Goal: Information Seeking & Learning: Learn about a topic

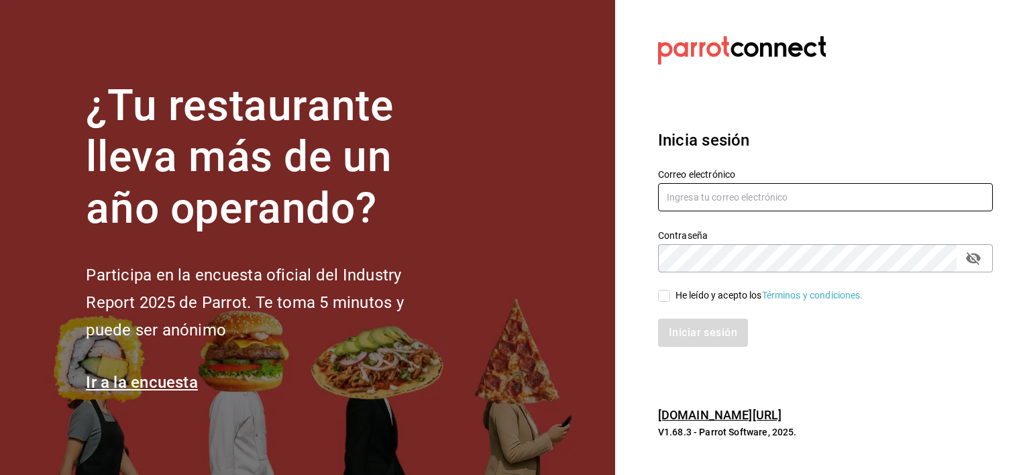
type input "[EMAIL_ADDRESS][DOMAIN_NAME]"
click at [666, 295] on input "He leído y acepto los Términos y condiciones." at bounding box center [664, 296] width 12 height 12
checkbox input "true"
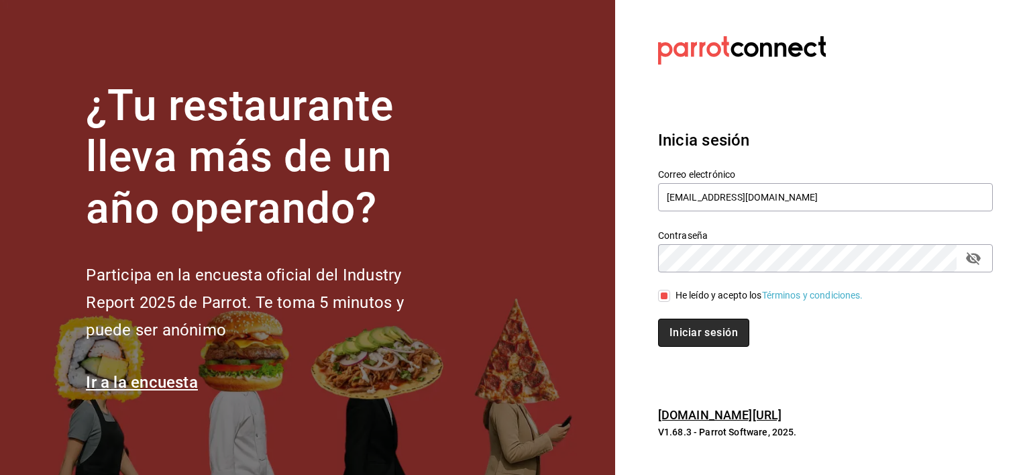
click at [678, 325] on button "Iniciar sesión" at bounding box center [703, 333] width 91 height 28
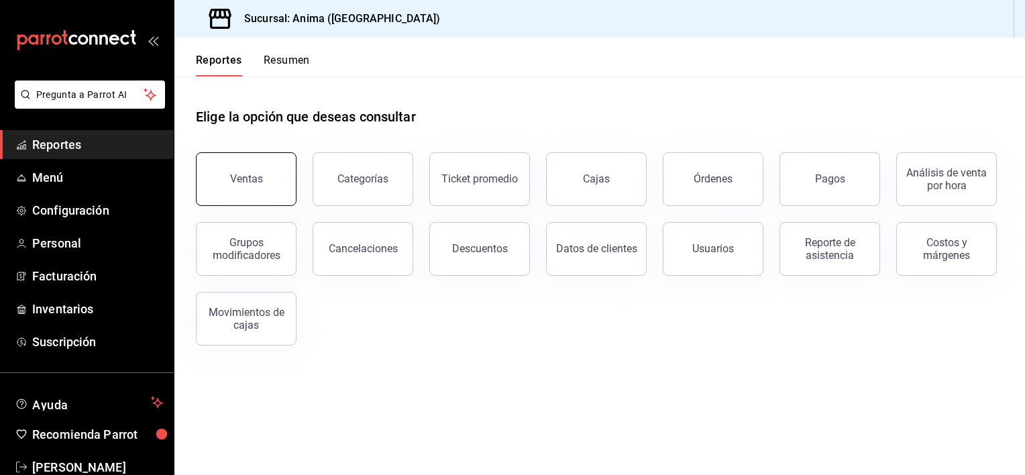
click at [262, 178] on button "Ventas" at bounding box center [246, 179] width 101 height 54
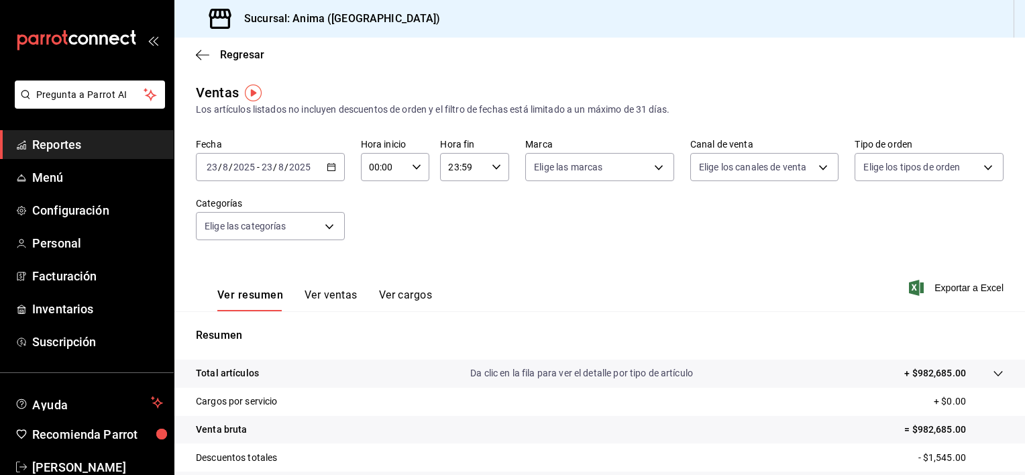
click at [329, 292] on button "Ver ventas" at bounding box center [331, 300] width 53 height 23
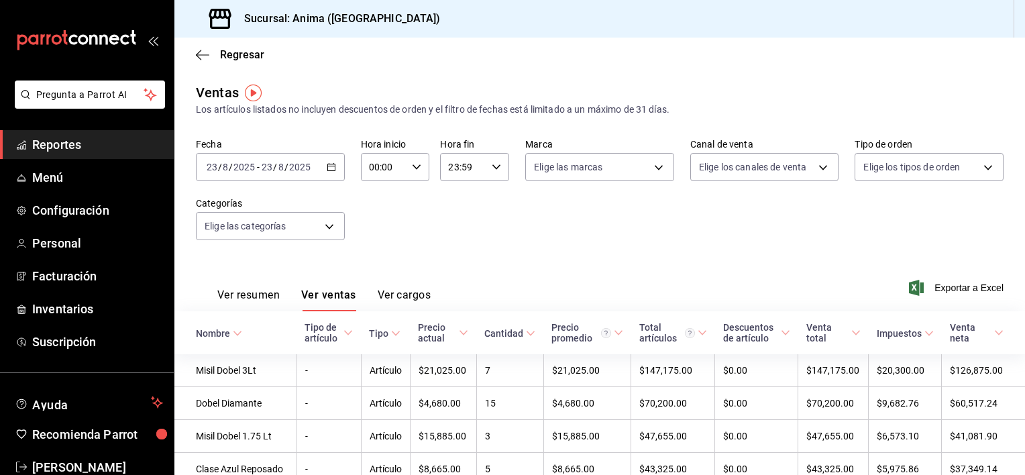
click at [134, 153] on span "Reportes" at bounding box center [97, 145] width 131 height 18
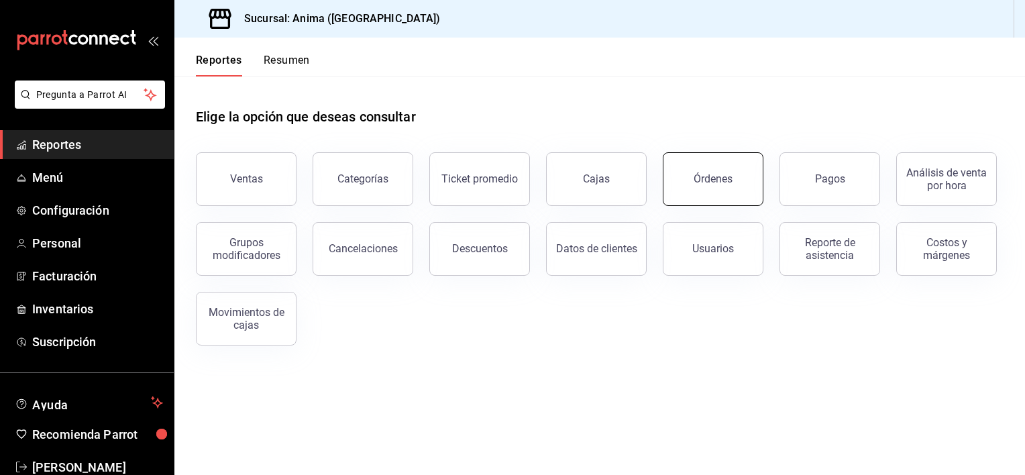
click at [704, 178] on div "Órdenes" at bounding box center [713, 178] width 39 height 13
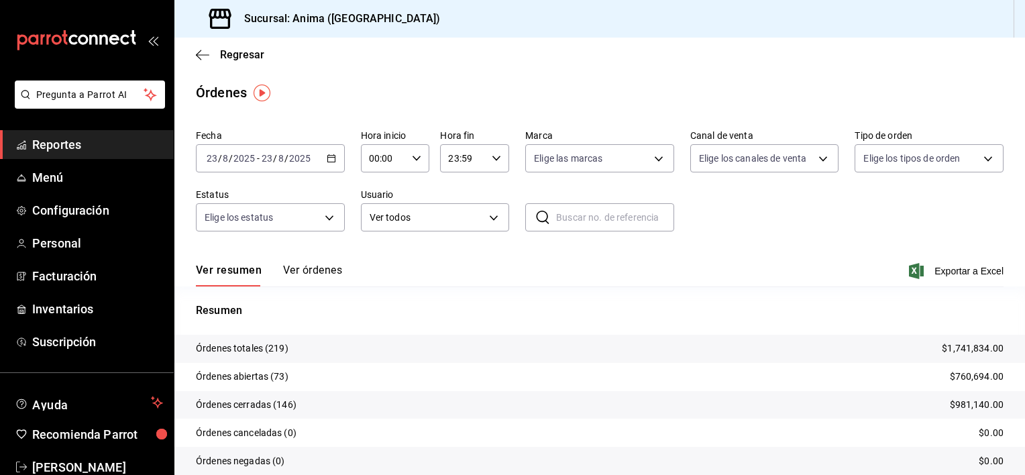
click at [327, 275] on button "Ver órdenes" at bounding box center [312, 275] width 59 height 23
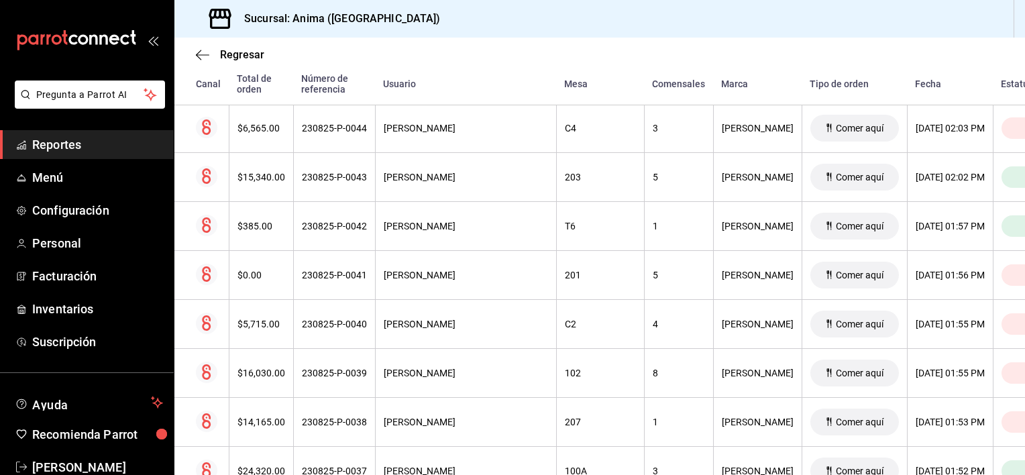
scroll to position [7260, 0]
